Goal: Transaction & Acquisition: Purchase product/service

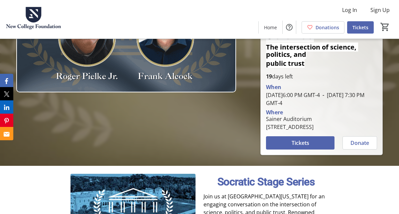
scroll to position [96, 0]
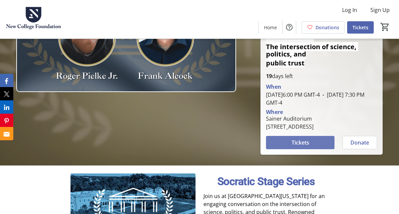
click at [304, 139] on span "Tickets" at bounding box center [301, 143] width 18 height 8
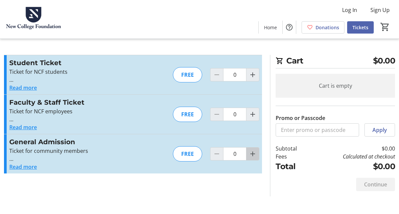
click at [251, 152] on mat-icon "Increment by one" at bounding box center [253, 154] width 8 height 8
type input "2"
click at [251, 152] on div at bounding box center [252, 153] width 13 height 13
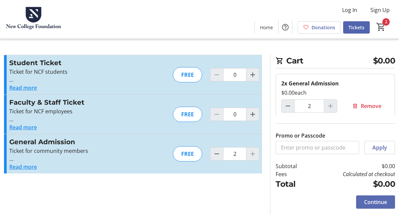
click at [374, 201] on span "Continue" at bounding box center [375, 202] width 23 height 8
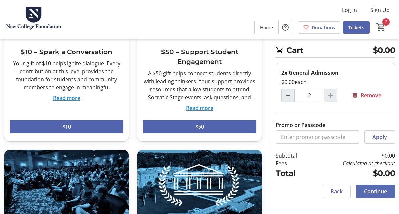
scroll to position [107, 0]
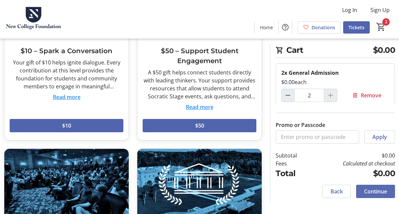
click at [371, 194] on span "Continue" at bounding box center [375, 192] width 23 height 8
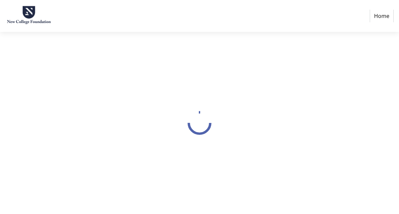
select select "US"
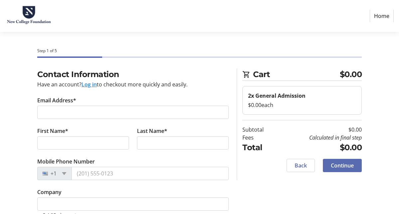
click at [343, 160] on span at bounding box center [342, 166] width 39 height 16
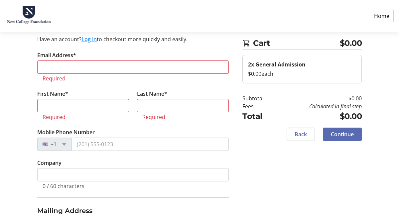
scroll to position [54, 0]
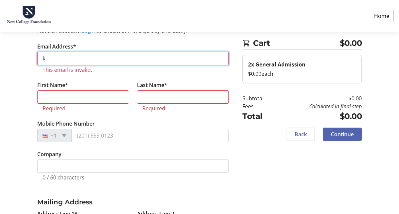
type input "[EMAIL_ADDRESS][DOMAIN_NAME]"
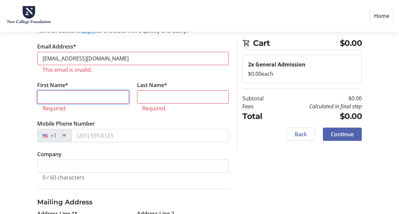
type input "[PERSON_NAME]"
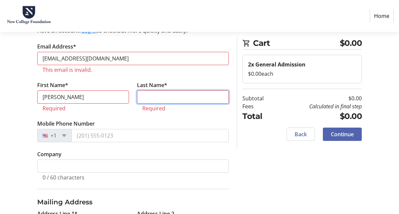
type input "[PERSON_NAME]"
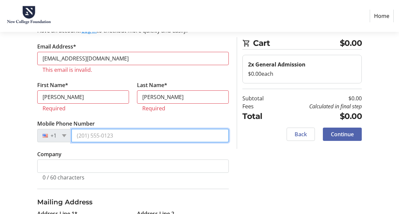
type input "[PHONE_NUMBER]"
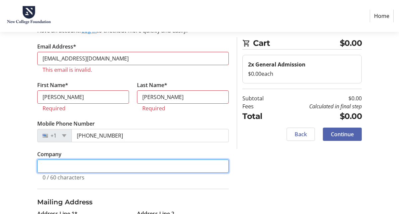
type input "SUPPORT OUR SCHOOLS"
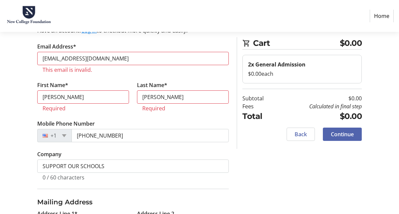
type input "622 SIESTA DRIVE"
type input "SARASOTA"
select select "FL"
type input "34242"
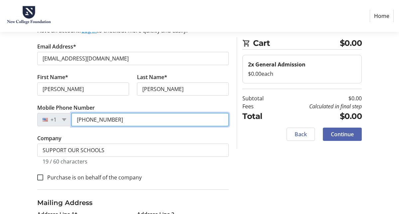
click at [113, 122] on input "[PHONE_NUMBER]" at bounding box center [149, 119] width 157 height 13
type input "[PHONE_NUMBER]"
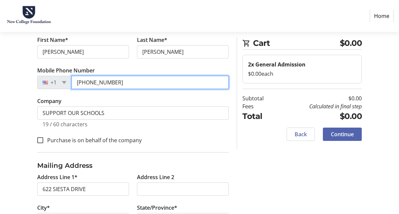
scroll to position [92, 0]
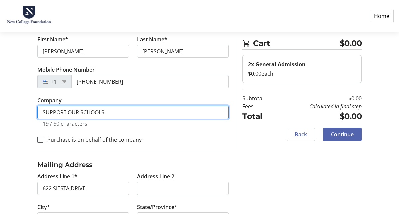
drag, startPoint x: 124, startPoint y: 115, endPoint x: 14, endPoint y: 111, distance: 109.8
click at [11, 116] on div "Contact Information Have an account? Log in to checkout more quickly and easily…" at bounding box center [199, 125] width 399 height 296
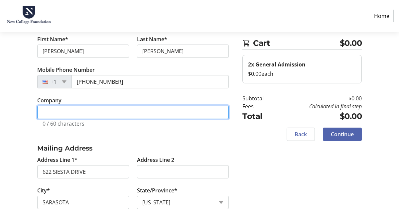
scroll to position [133, 0]
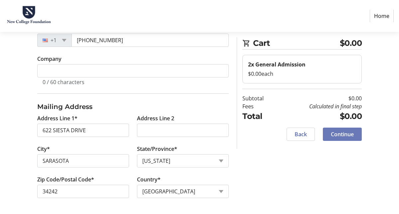
click at [348, 139] on span at bounding box center [342, 134] width 39 height 16
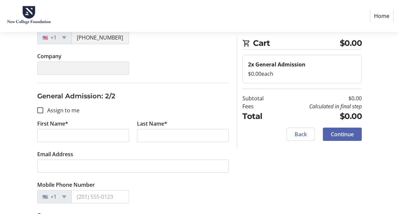
scroll to position [180, 0]
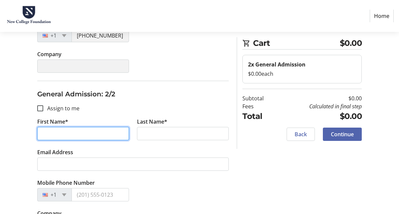
click at [127, 135] on input "First Name*" at bounding box center [83, 133] width 92 height 13
type input "[PERSON_NAME]"
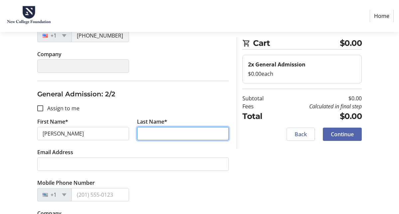
type input "[PERSON_NAME]"
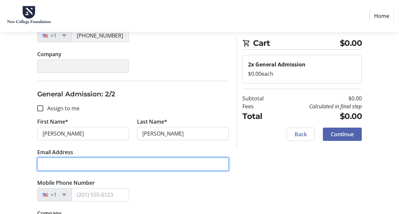
type input "[EMAIL_ADDRESS][DOMAIN_NAME]"
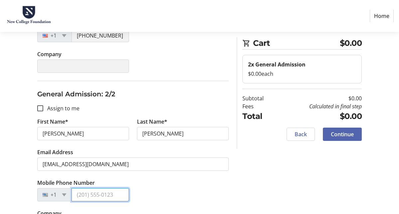
type input "[PHONE_NUMBER]"
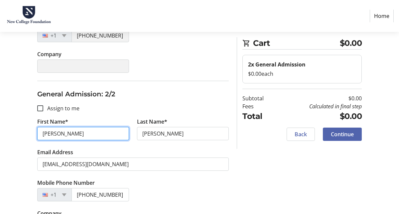
scroll to position [206, 0]
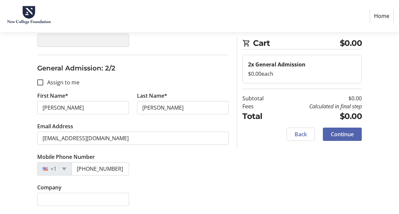
click at [197, 185] on div "Company" at bounding box center [132, 199] width 199 height 31
click at [41, 80] on input "Assign to me" at bounding box center [40, 82] width 6 height 6
checkbox input "true"
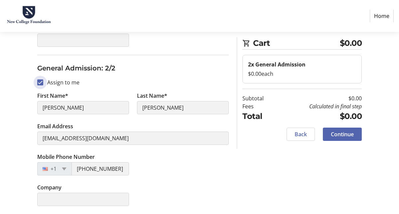
type input "[EMAIL_ADDRESS][DOMAIN_NAME]"
click at [348, 135] on span "Continue" at bounding box center [342, 134] width 23 height 8
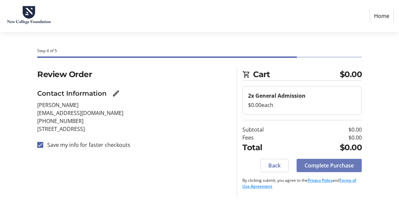
click at [306, 166] on span "Complete Purchase" at bounding box center [329, 166] width 49 height 8
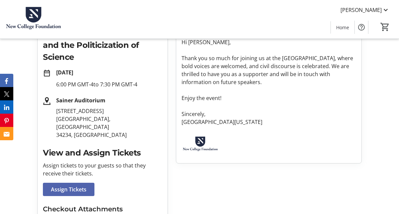
scroll to position [116, 0]
click at [117, 81] on p "6:00 PM GMT-4 to 7:30 PM GMT-4" at bounding box center [109, 85] width 106 height 8
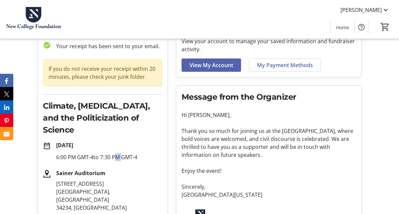
scroll to position [44, 0]
